Goal: Task Accomplishment & Management: Manage account settings

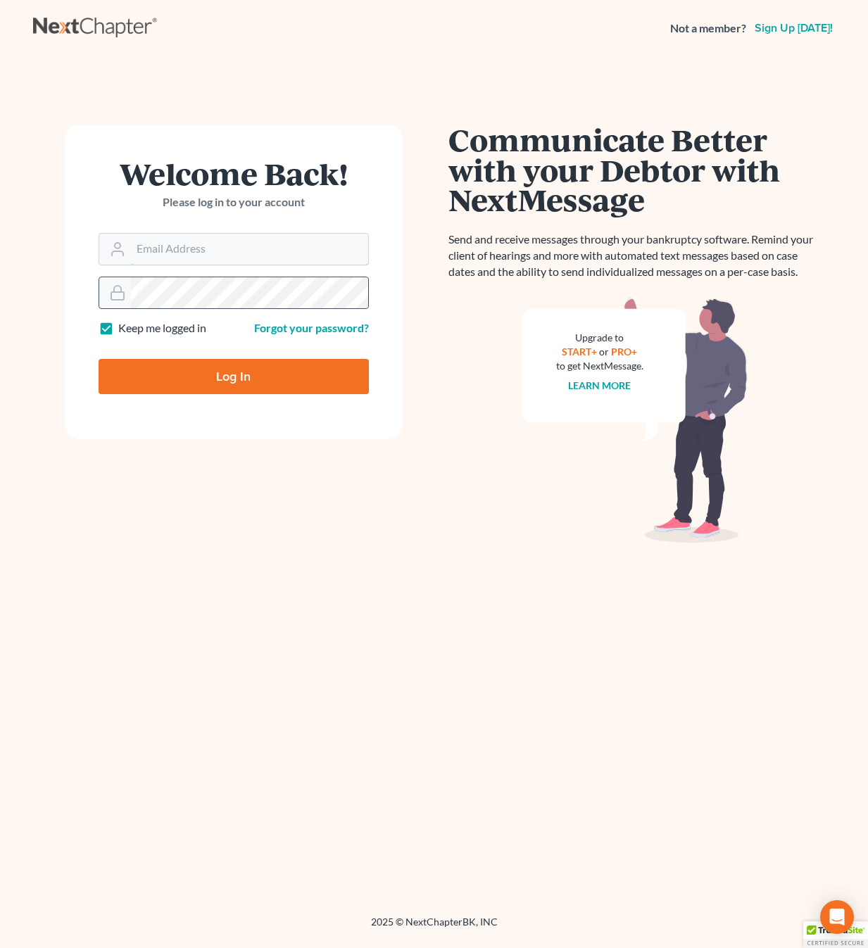
type input "[PERSON_NAME][EMAIL_ADDRESS][DOMAIN_NAME]"
click at [233, 375] on input "Log In" at bounding box center [234, 376] width 270 height 35
type input "Thinking..."
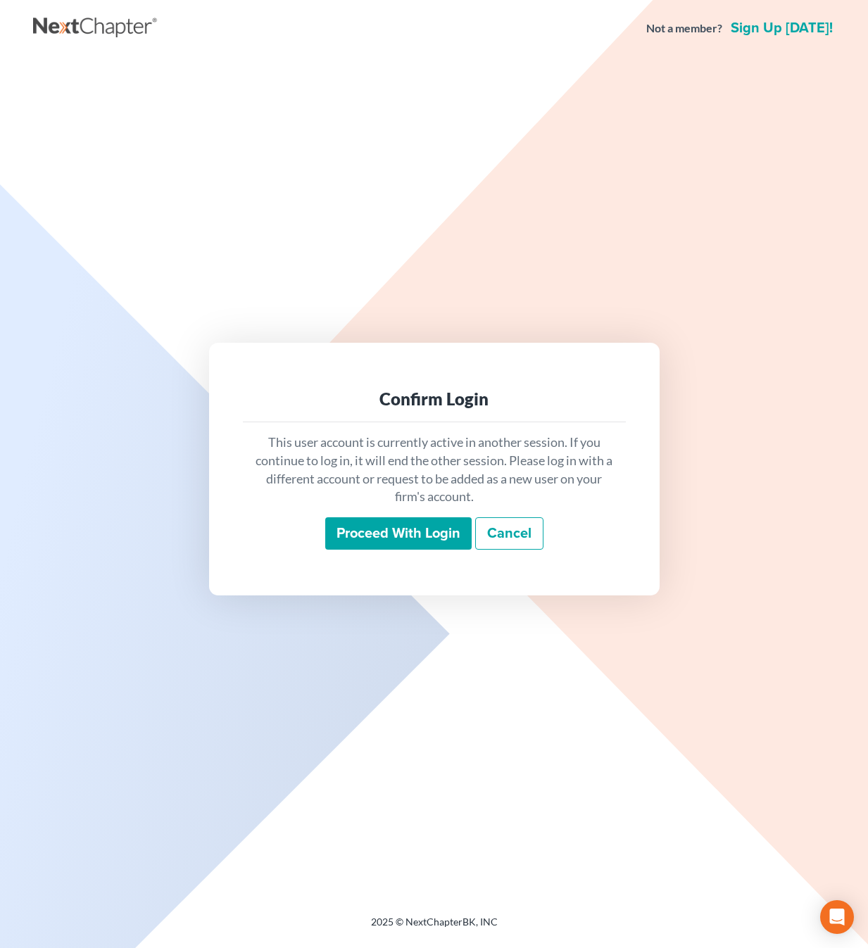
click at [359, 542] on input "Proceed with login" at bounding box center [398, 533] width 146 height 32
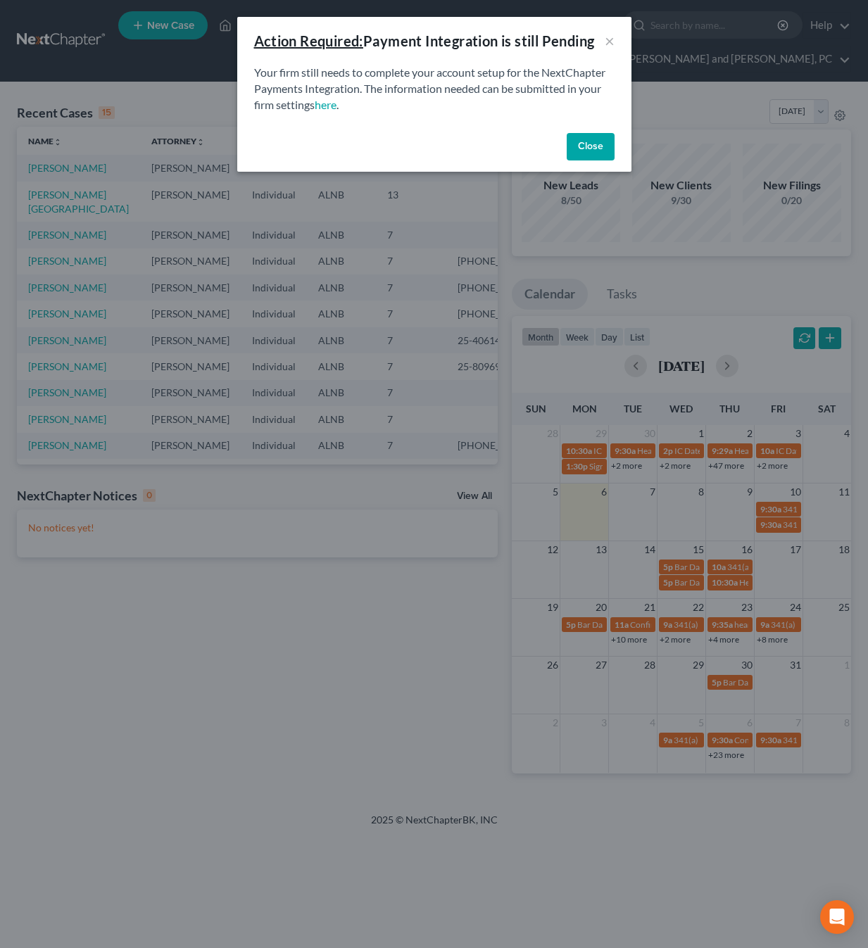
click at [577, 148] on button "Close" at bounding box center [591, 147] width 48 height 28
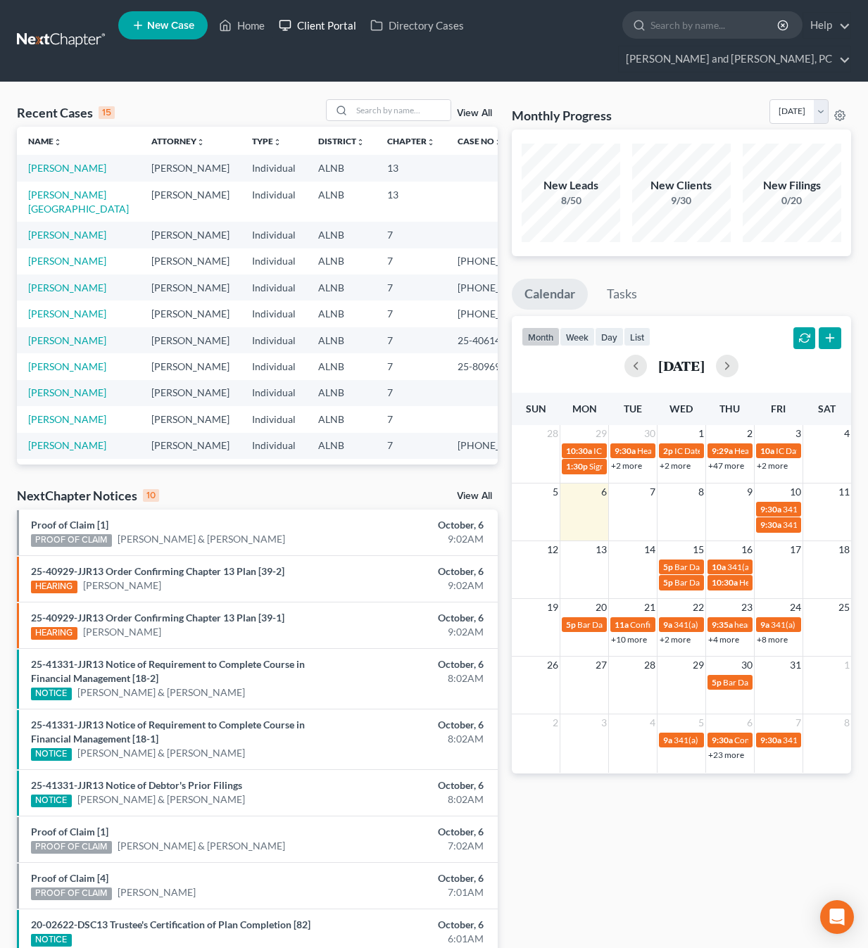
click at [306, 20] on link "Client Portal" at bounding box center [318, 25] width 92 height 25
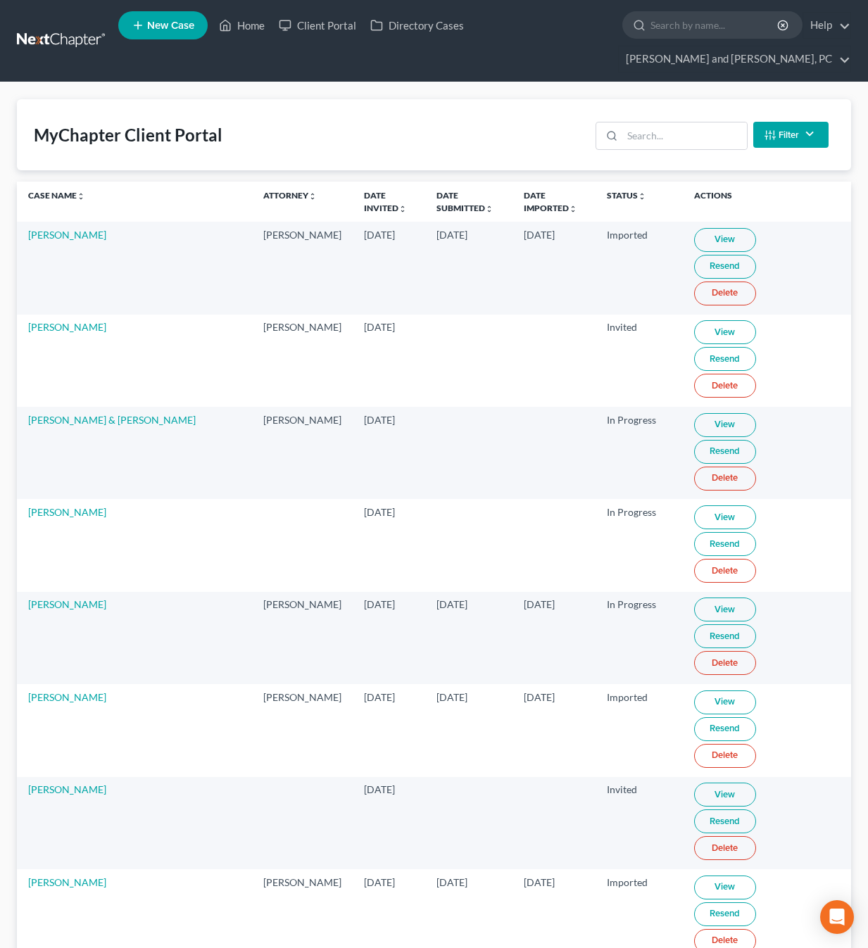
click at [353, 182] on th "Date Invited unfold_more expand_more expand_less" at bounding box center [389, 202] width 73 height 40
click at [364, 190] on link "Date Invited unfold_more expand_more expand_less" at bounding box center [385, 201] width 43 height 23
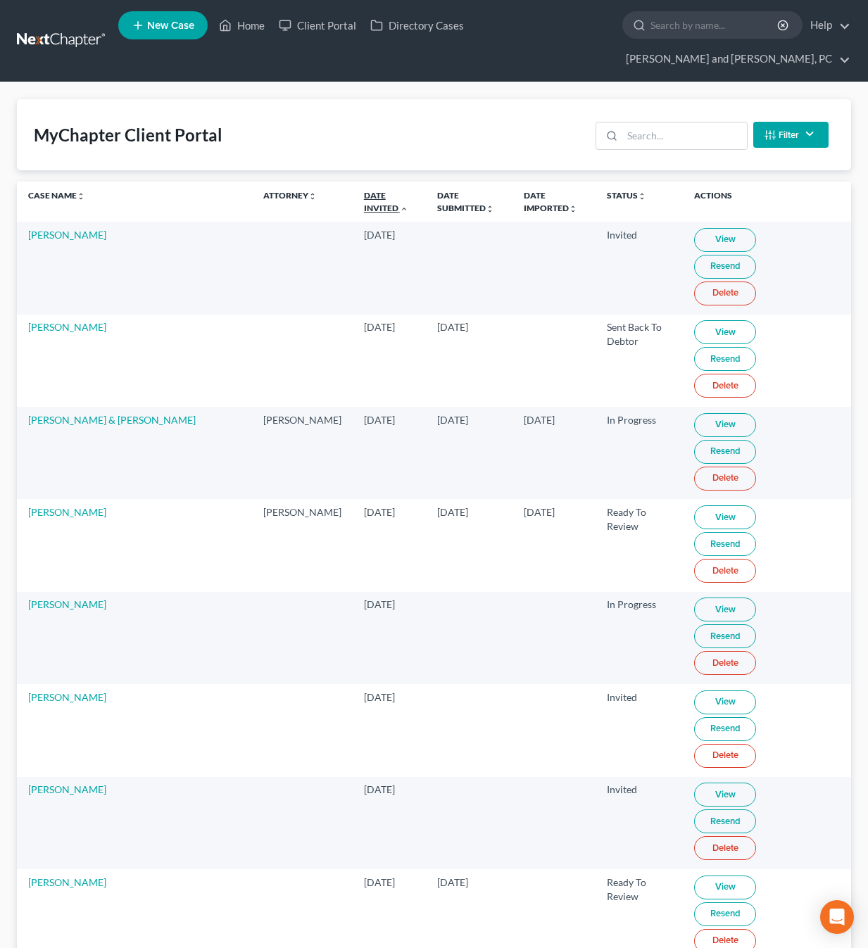
click at [364, 190] on link "Date Invited unfold_more expand_more expand_less" at bounding box center [386, 201] width 44 height 23
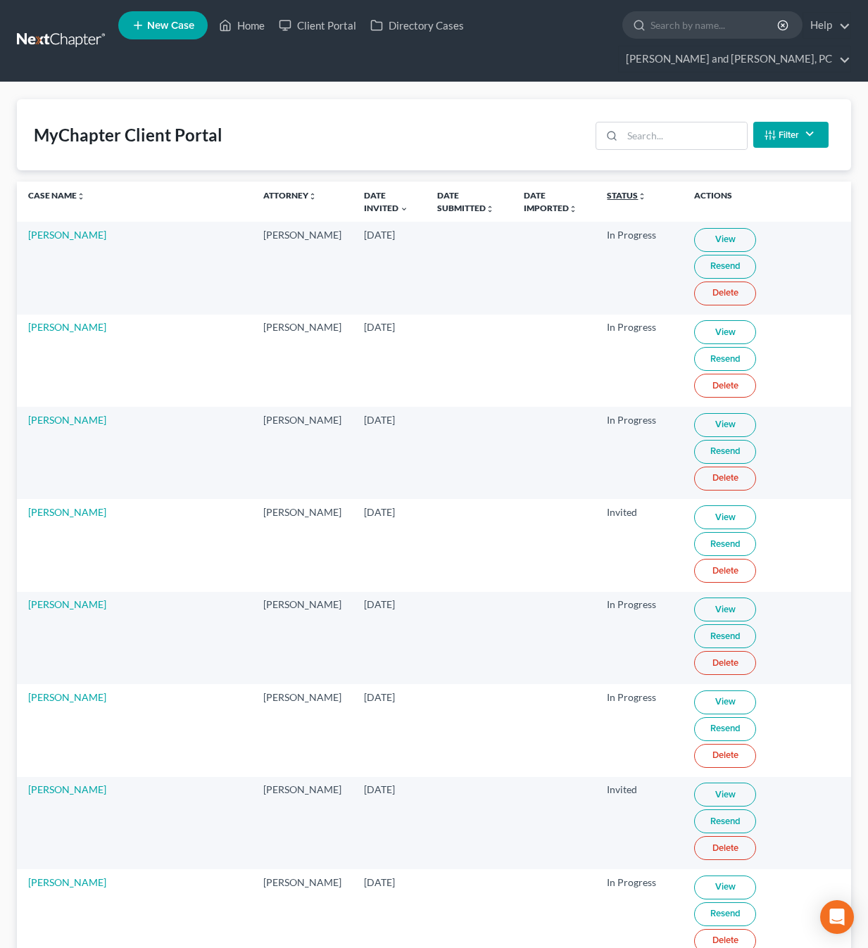
click at [607, 190] on link "Status unfold_more expand_more expand_less" at bounding box center [626, 195] width 39 height 11
click at [607, 190] on link "Status unfold_more expand_more expand_less" at bounding box center [627, 195] width 41 height 11
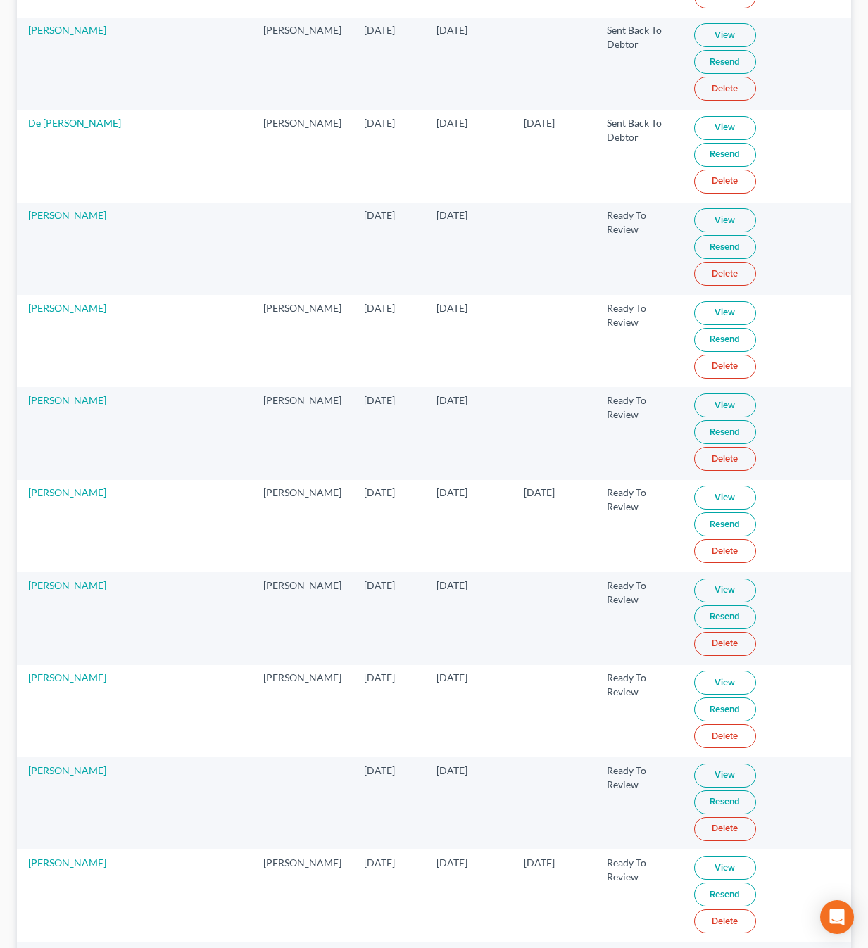
scroll to position [576, 0]
